Goal: Task Accomplishment & Management: Manage account settings

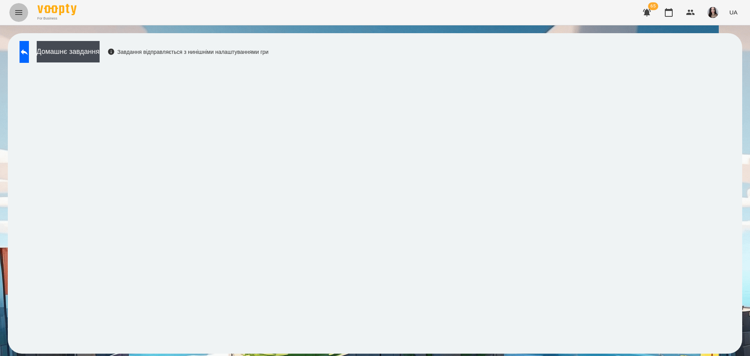
click at [13, 11] on button "Menu" at bounding box center [18, 12] width 19 height 19
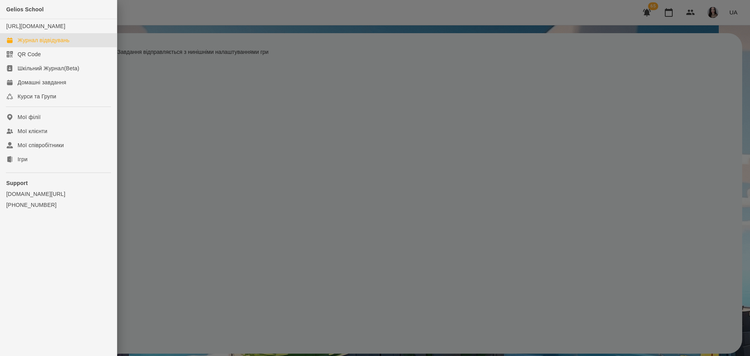
click at [39, 47] on link "Журнал відвідувань" at bounding box center [58, 40] width 117 height 14
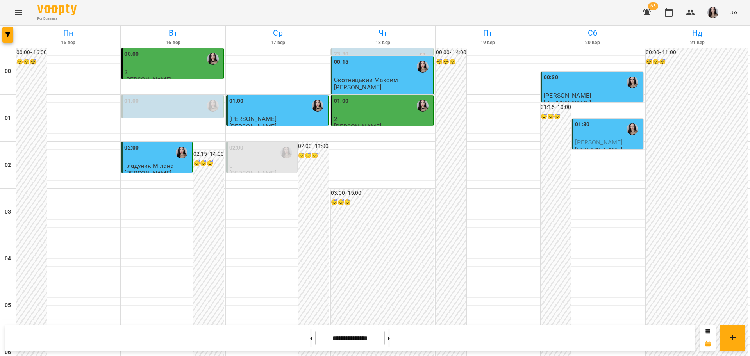
drag, startPoint x: 744, startPoint y: 66, endPoint x: 742, endPoint y: 75, distance: 9.8
click at [742, 75] on div at bounding box center [375, 178] width 750 height 356
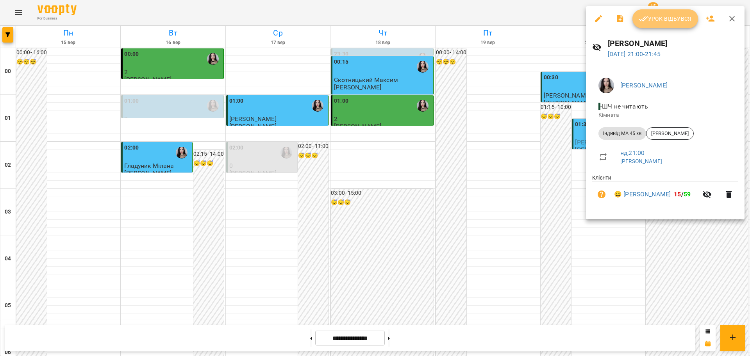
click at [660, 21] on span "Урок відбувся" at bounding box center [664, 18] width 53 height 9
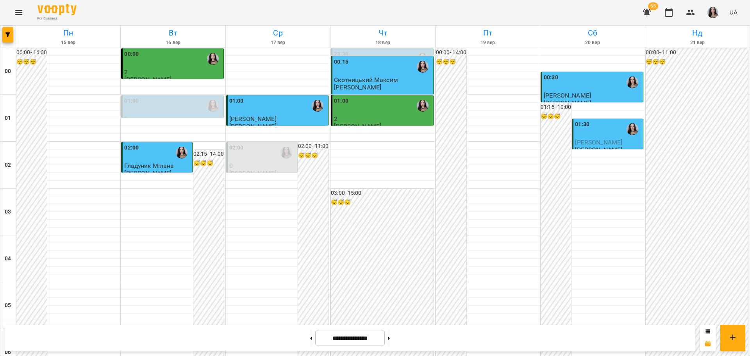
scroll to position [852, 0]
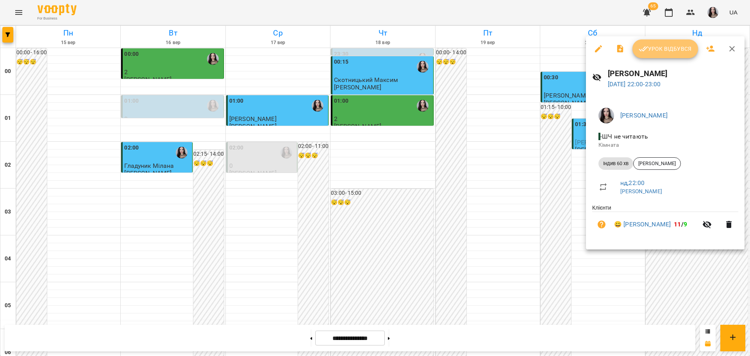
click at [676, 48] on span "Урок відбувся" at bounding box center [664, 48] width 53 height 9
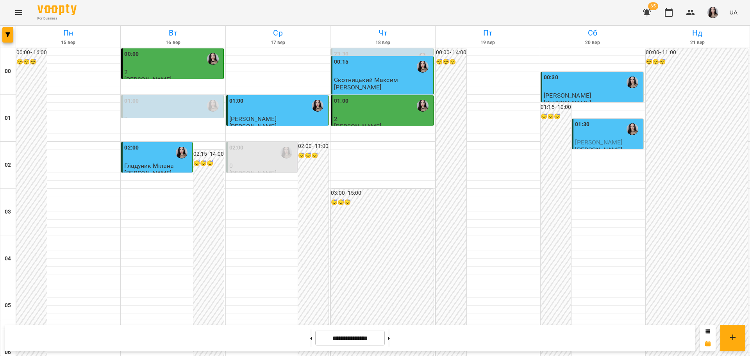
scroll to position [852, 0]
click at [390, 342] on button at bounding box center [389, 338] width 2 height 17
type input "**********"
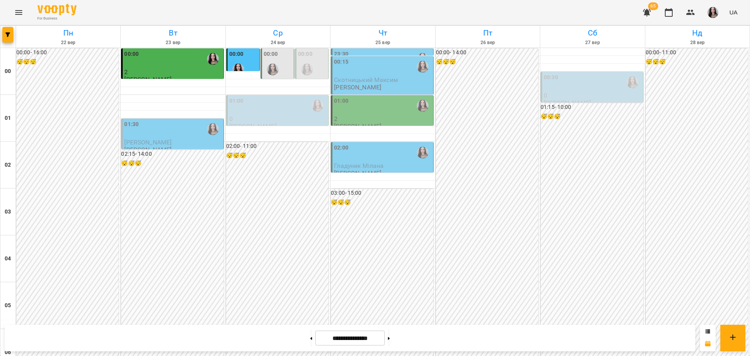
scroll to position [0, 0]
click at [581, 84] on div "00:30" at bounding box center [592, 82] width 97 height 18
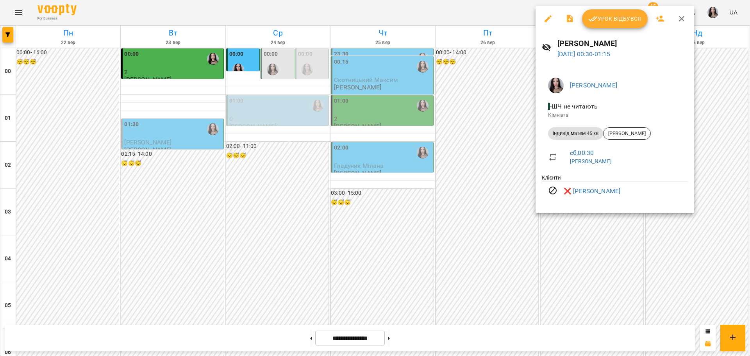
click at [517, 199] on div at bounding box center [375, 178] width 750 height 356
